Goal: Answer question/provide support: Answer question/provide support

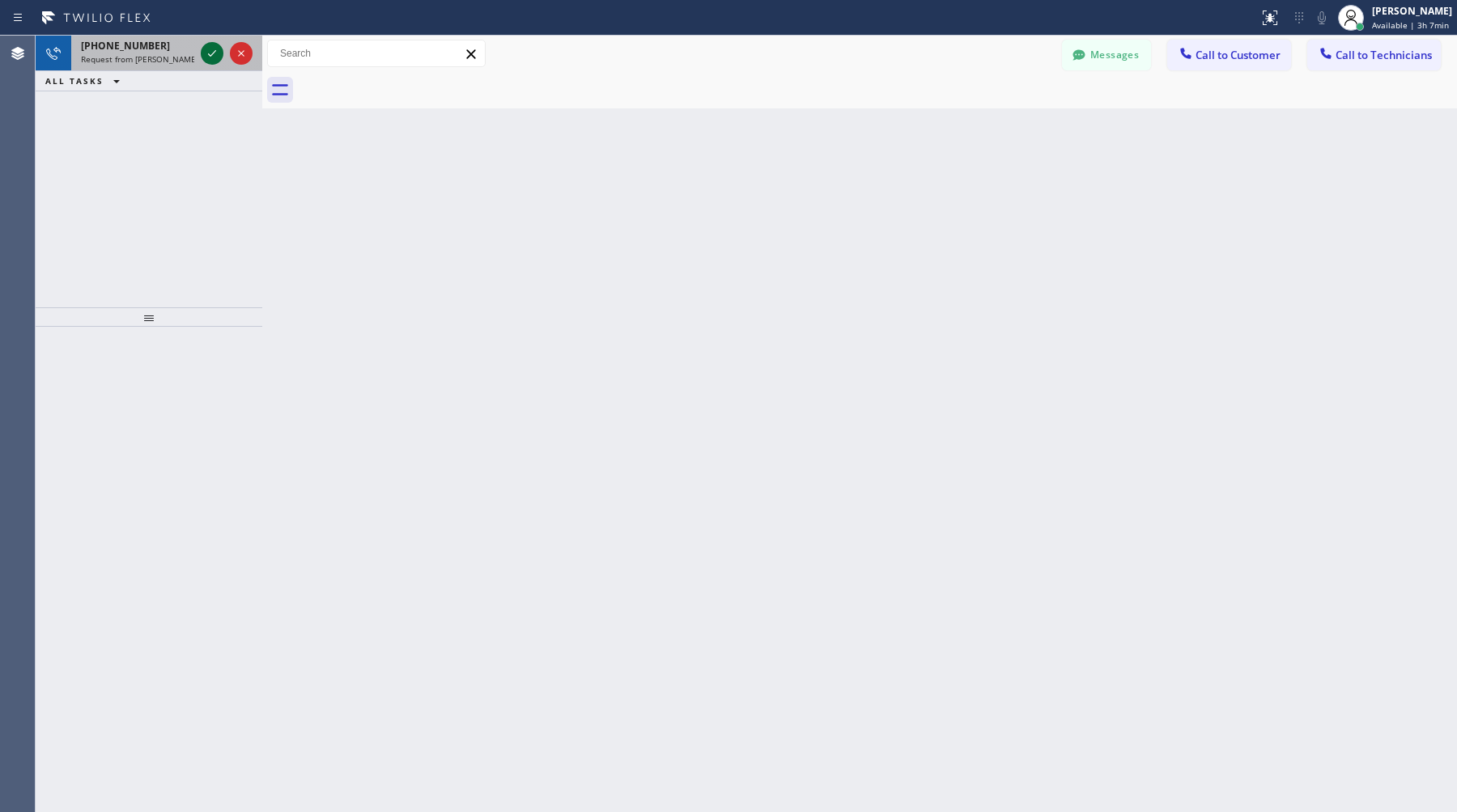
click at [214, 50] on icon at bounding box center [212, 54] width 20 height 20
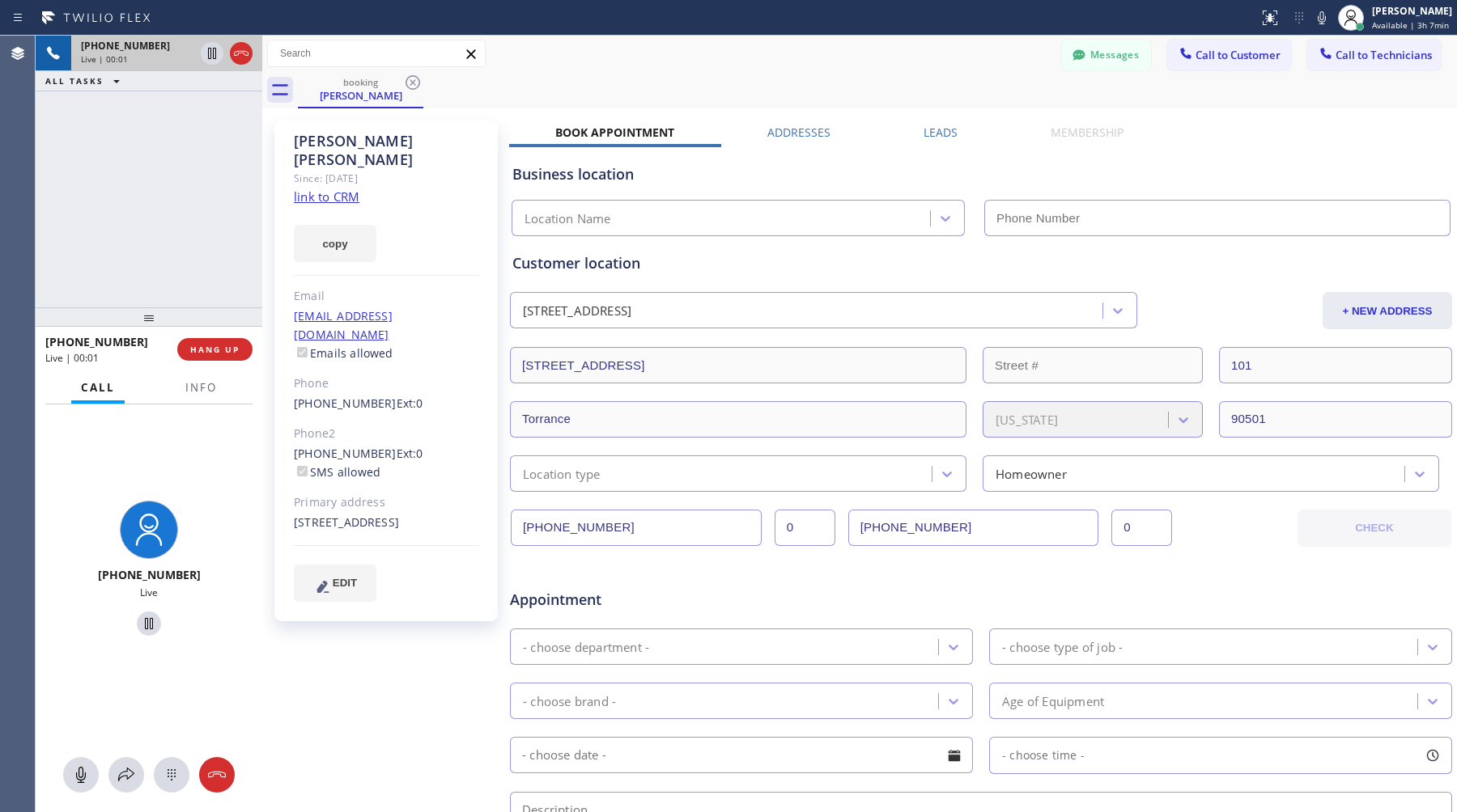
type input "[PHONE_NUMBER]"
click at [424, 665] on div "[PERSON_NAME] Since: [DATE] link to CRM copy Email [EMAIL_ADDRESS][DOMAIN_NAME]…" at bounding box center [388, 636] width 242 height 1049
click at [233, 355] on button "HANG UP" at bounding box center [214, 349] width 75 height 22
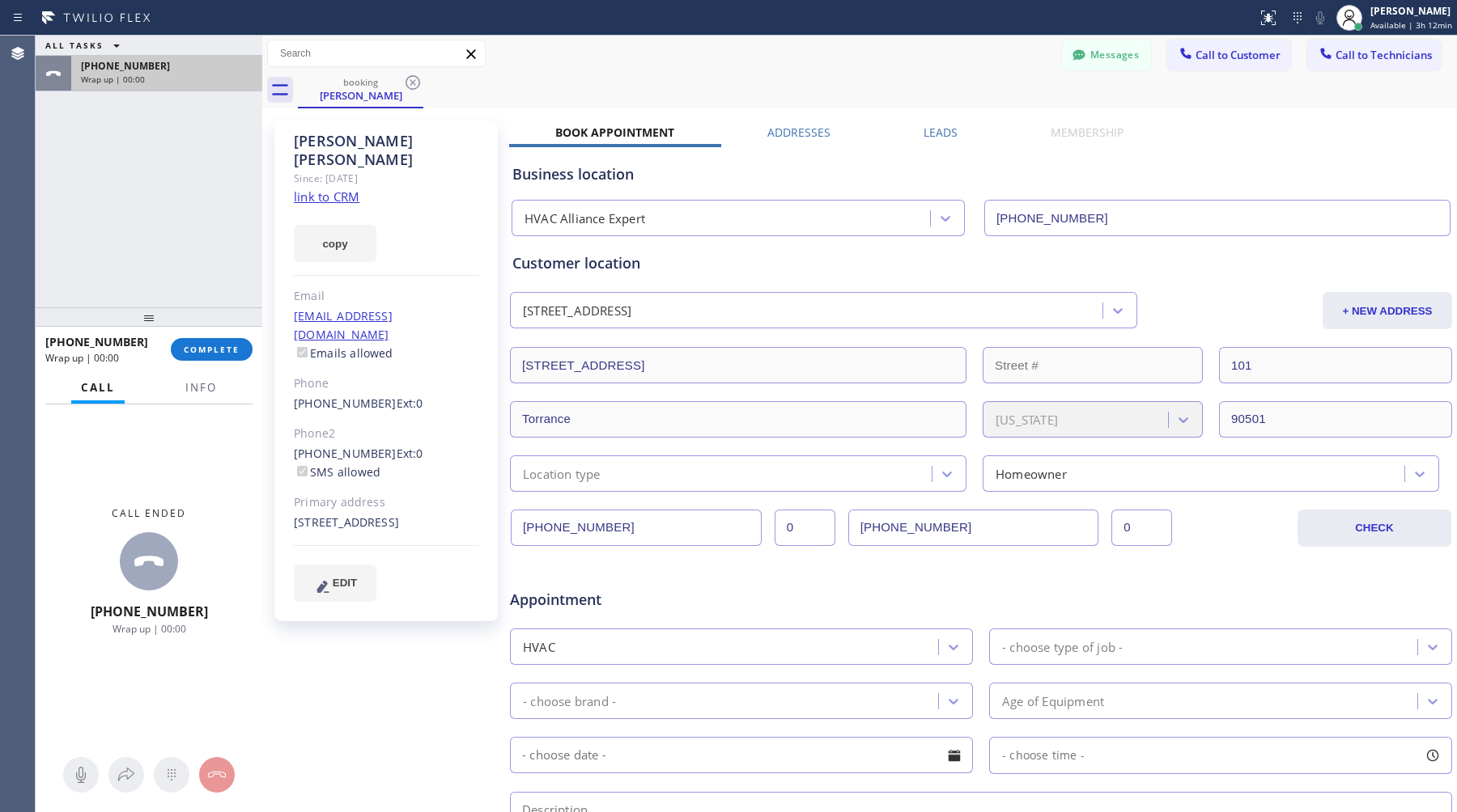
click at [199, 80] on div "Wrap up | 00:00" at bounding box center [167, 79] width 172 height 12
click at [214, 334] on div "[PHONE_NUMBER] Wrap up | 00:01 COMPLETE" at bounding box center [148, 349] width 207 height 42
click at [214, 341] on button "COMPLETE" at bounding box center [211, 349] width 82 height 22
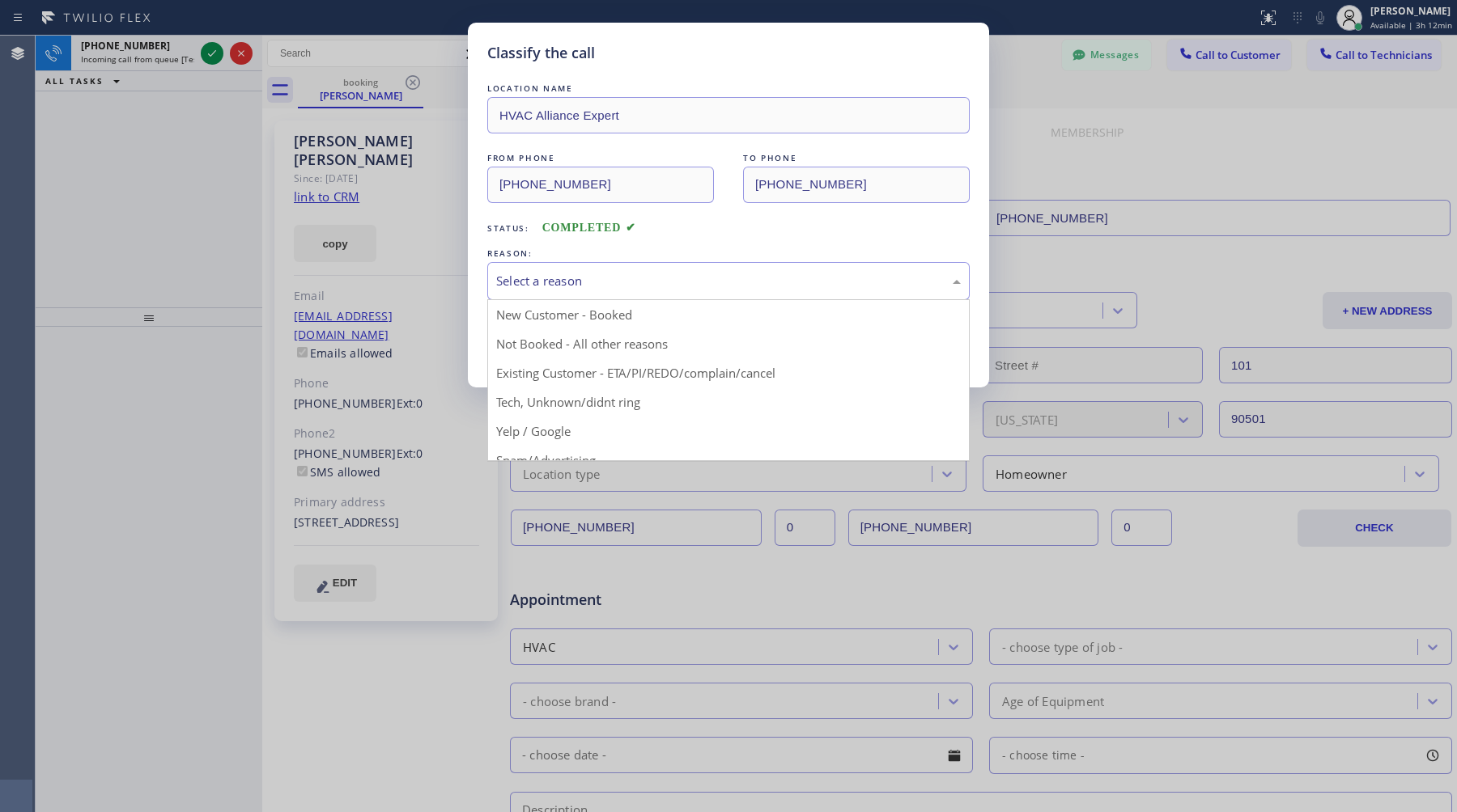
click at [581, 291] on div "Select a reason" at bounding box center [728, 281] width 482 height 38
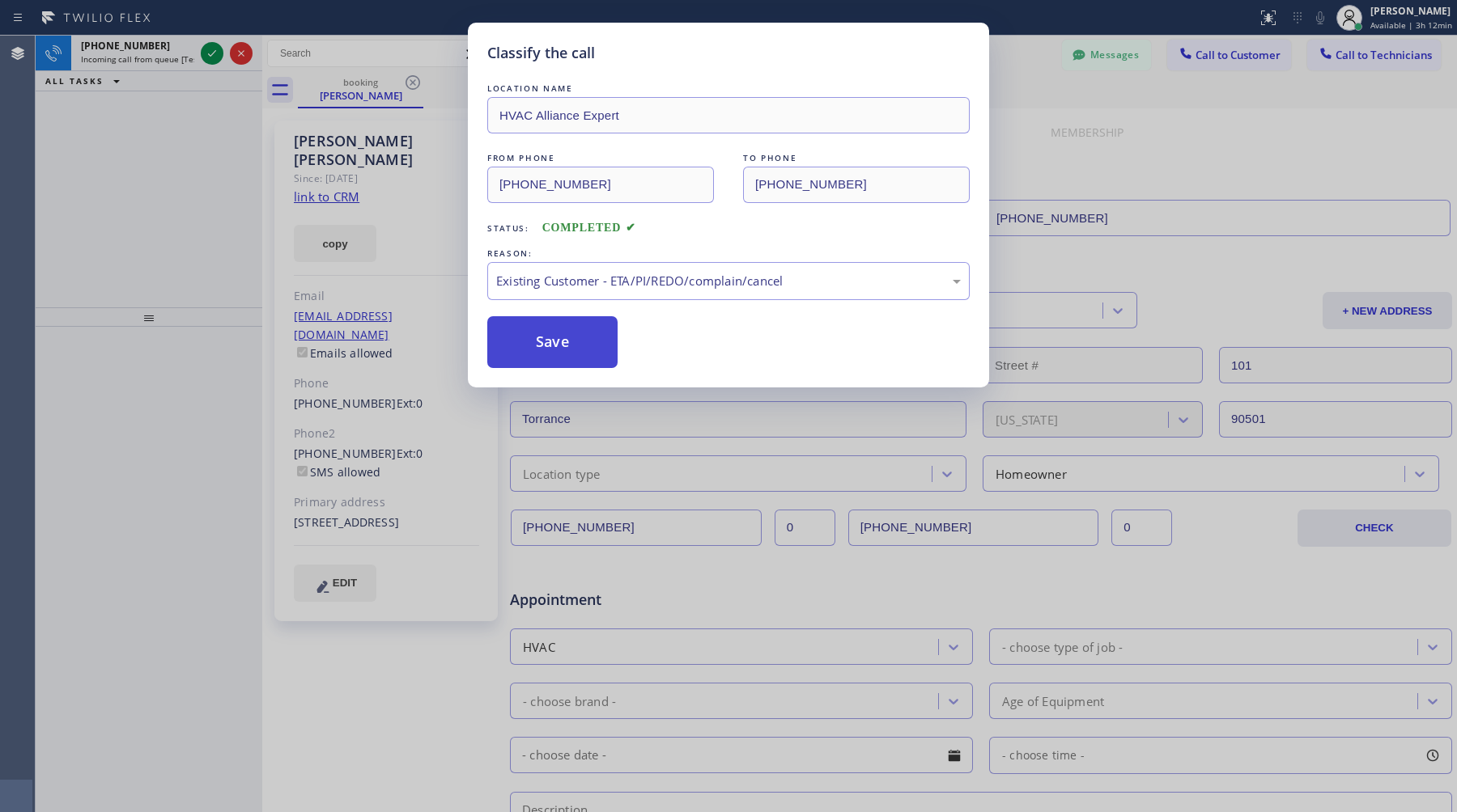
click at [595, 331] on button "Save" at bounding box center [552, 342] width 130 height 52
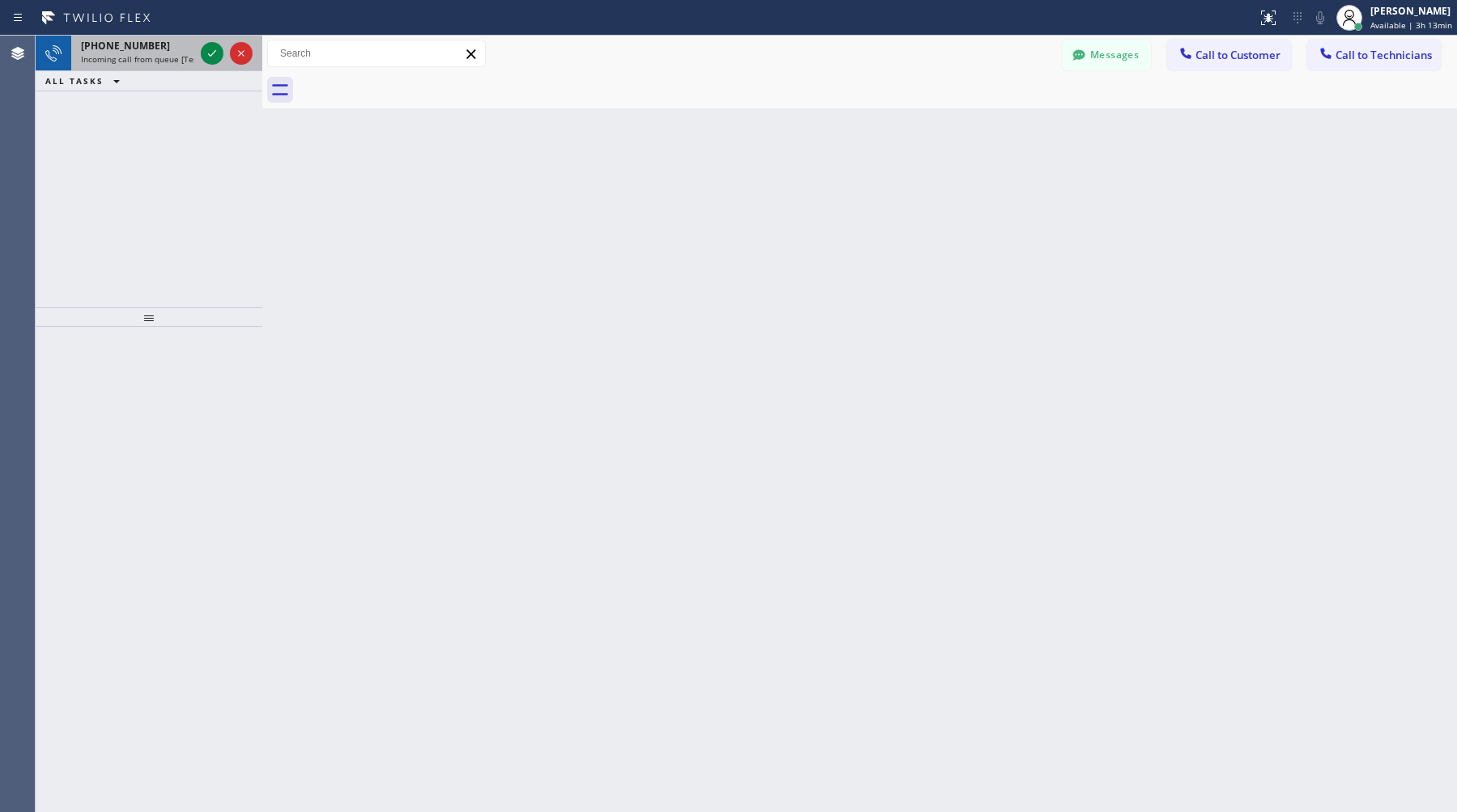
click at [132, 66] on div "[PHONE_NUMBER] Incoming call from queue [Test] All" at bounding box center [134, 53] width 126 height 35
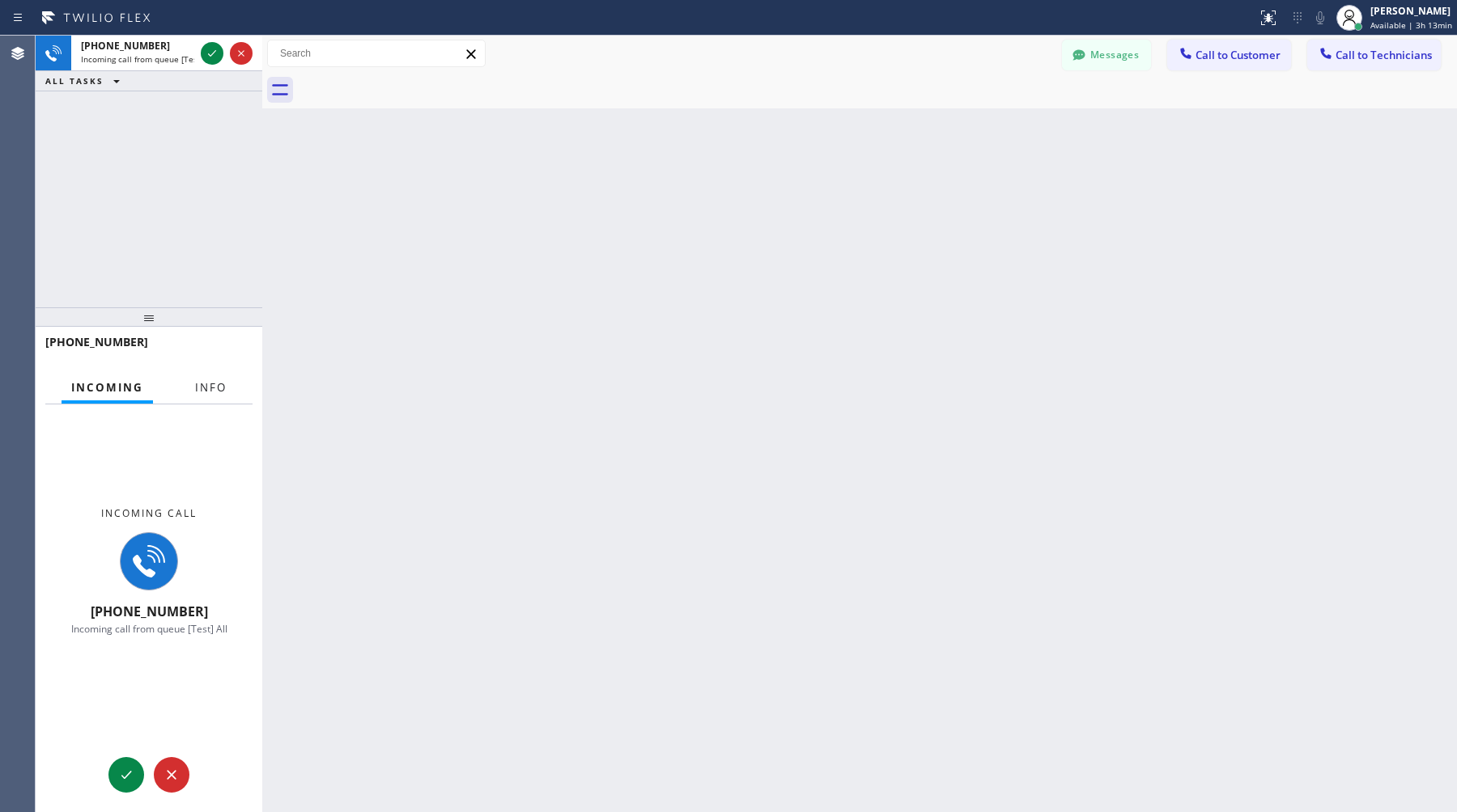
click at [204, 388] on span "Info" at bounding box center [211, 387] width 31 height 15
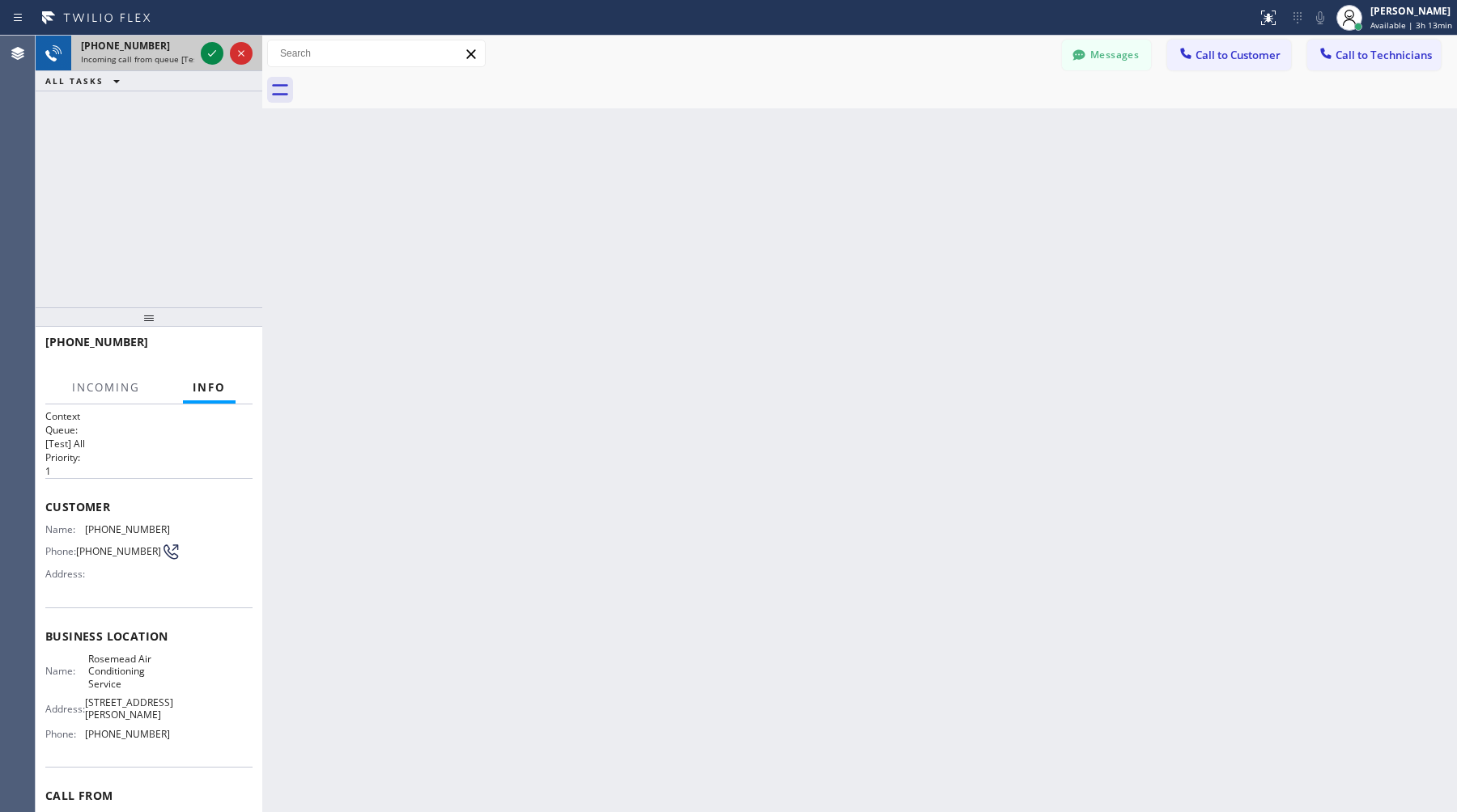
click at [122, 65] on div "[PHONE_NUMBER] Incoming call from queue [Test] All" at bounding box center [134, 53] width 126 height 35
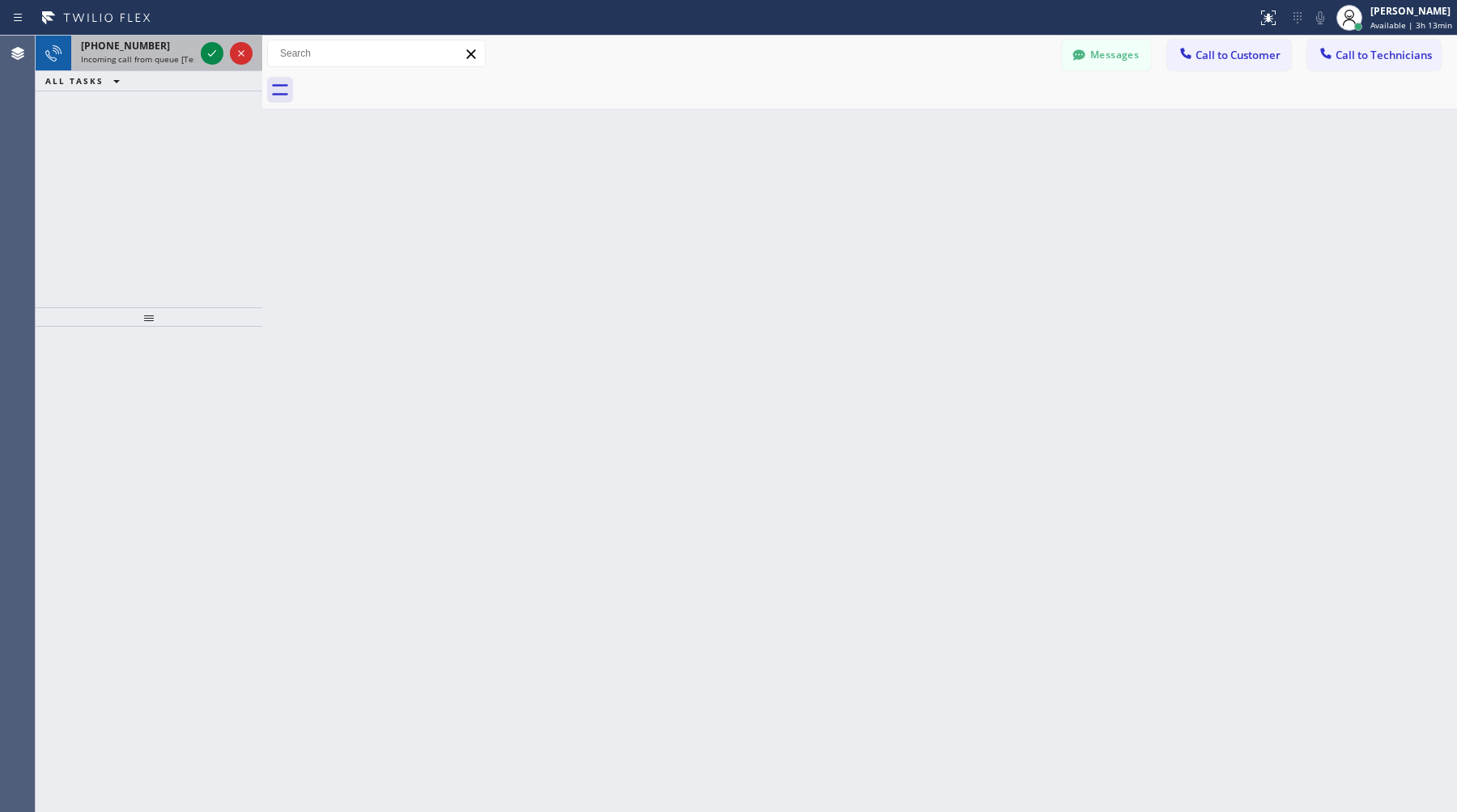
click at [122, 65] on div "[PHONE_NUMBER] Incoming call from queue [Test] All" at bounding box center [134, 53] width 126 height 35
